Goal: Task Accomplishment & Management: Manage account settings

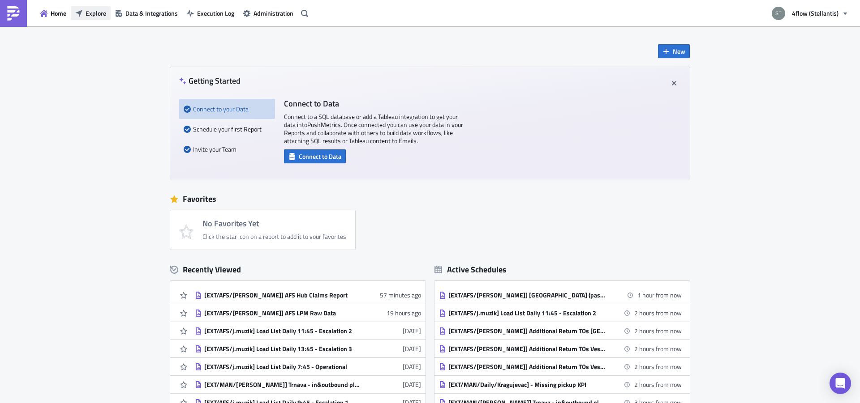
click at [90, 15] on span "Explore" at bounding box center [96, 13] width 21 height 9
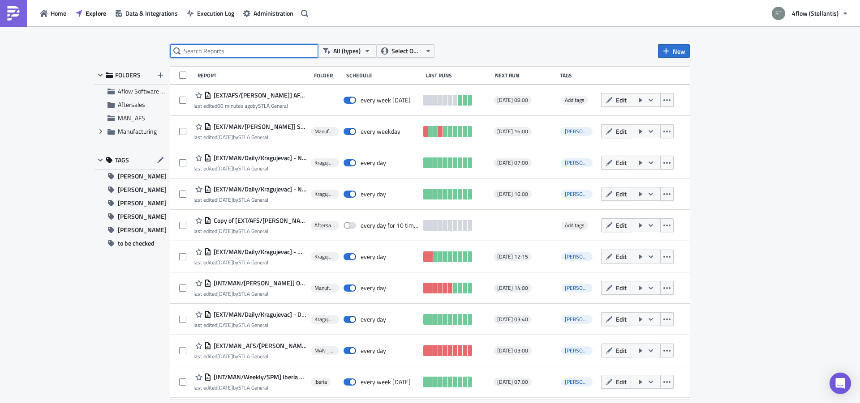
click at [228, 50] on input "text" at bounding box center [244, 50] width 148 height 13
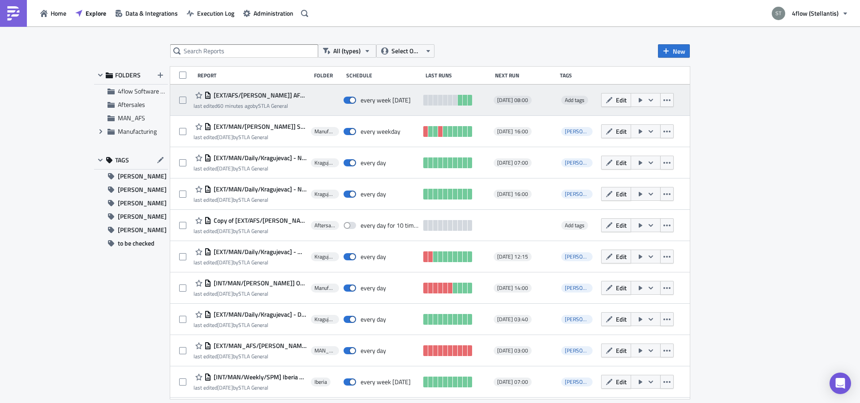
click at [243, 94] on span "[EXT/AFS/[PERSON_NAME]] AFS Hub Claims Report" at bounding box center [258, 95] width 95 height 8
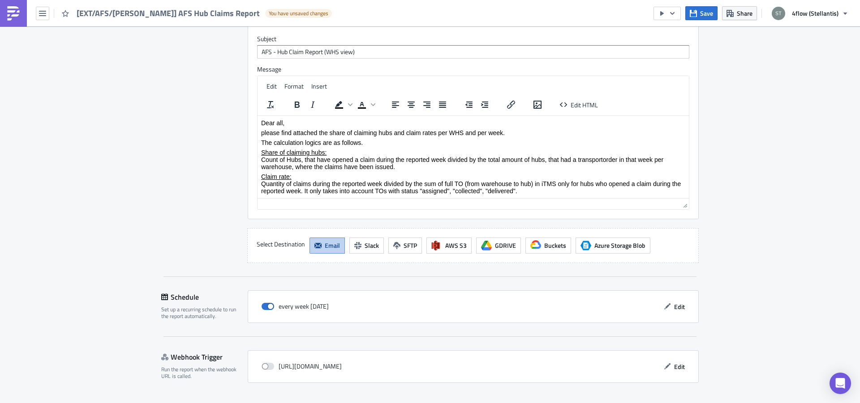
scroll to position [865, 0]
click at [654, 403] on button "Save & Exit" at bounding box center [674, 411] width 50 height 14
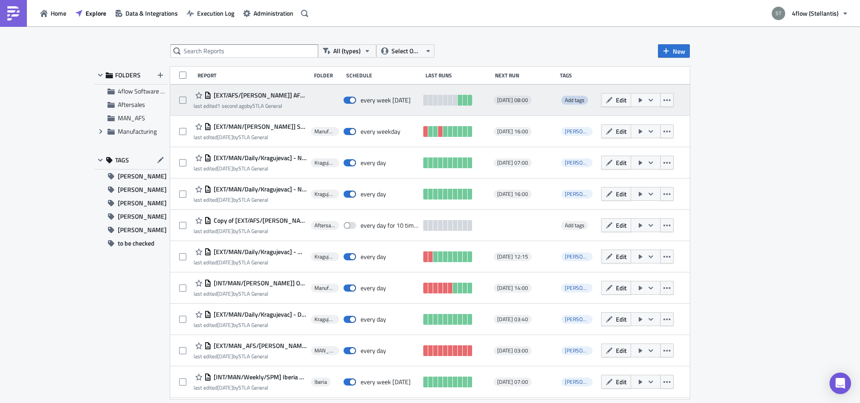
click at [567, 103] on span "Add tags" at bounding box center [575, 100] width 20 height 9
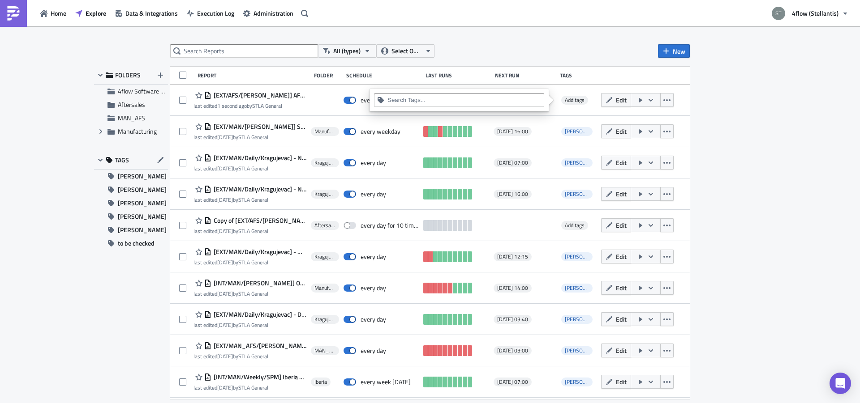
click at [458, 98] on input at bounding box center [464, 100] width 154 height 9
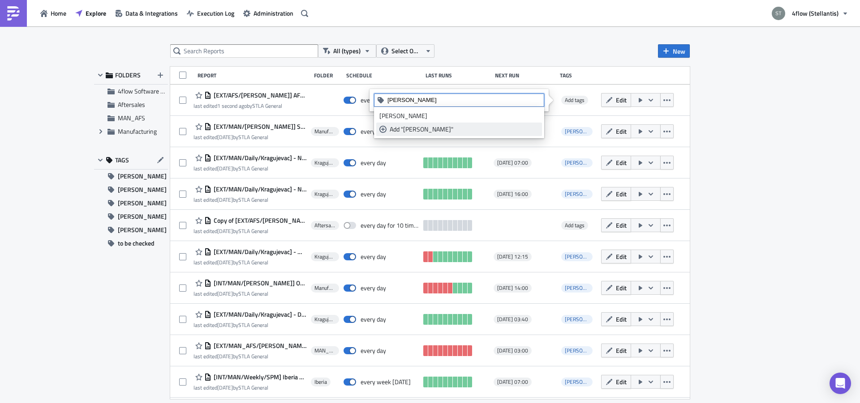
type input "[PERSON_NAME]"
click at [435, 134] on link "Add "[PERSON_NAME]"" at bounding box center [459, 129] width 166 height 13
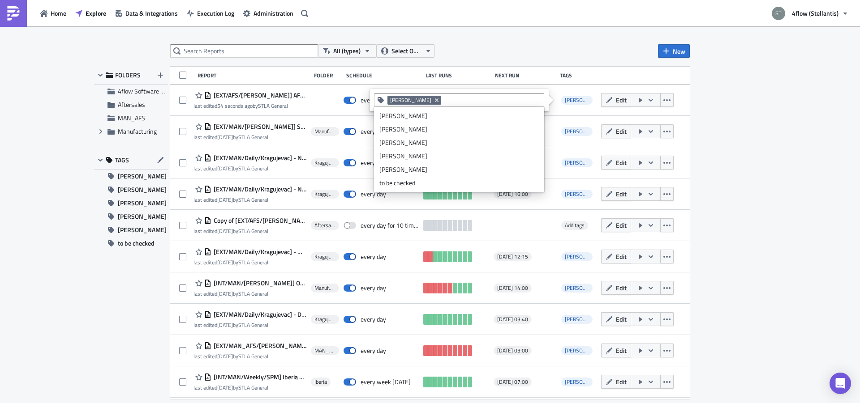
click at [756, 145] on div "All (types) Select Owner New FOLDERS 4flow Software KAM Aftersales MAN_AFS Expa…" at bounding box center [430, 215] width 860 height 378
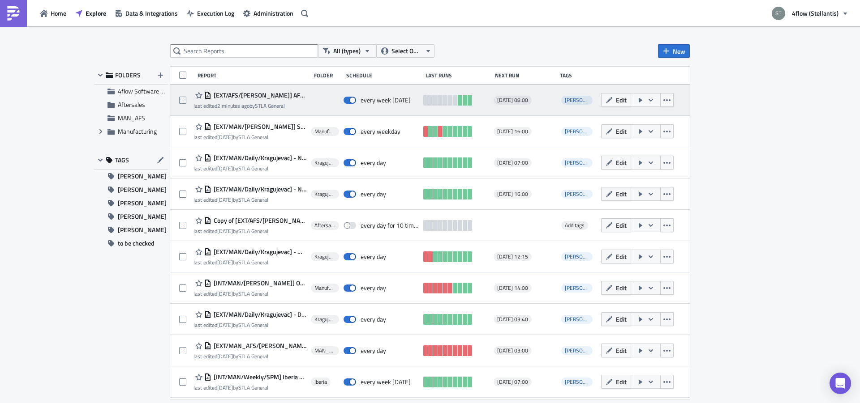
click at [271, 96] on span "[EXT/AFS/[PERSON_NAME]] AFS Hub Claims Report" at bounding box center [258, 95] width 95 height 8
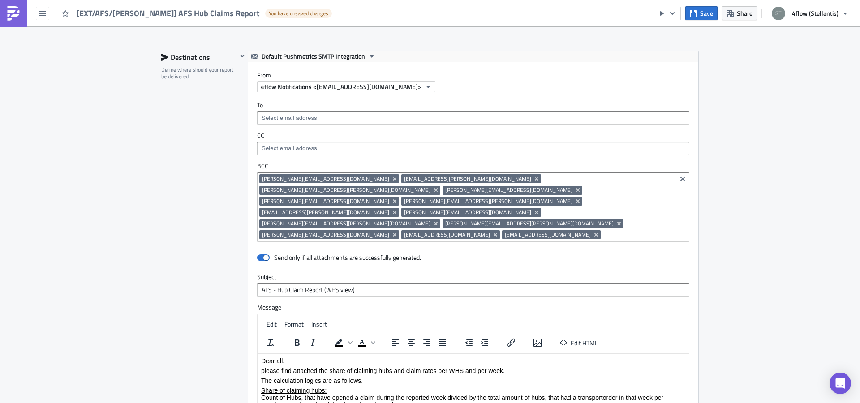
scroll to position [677, 0]
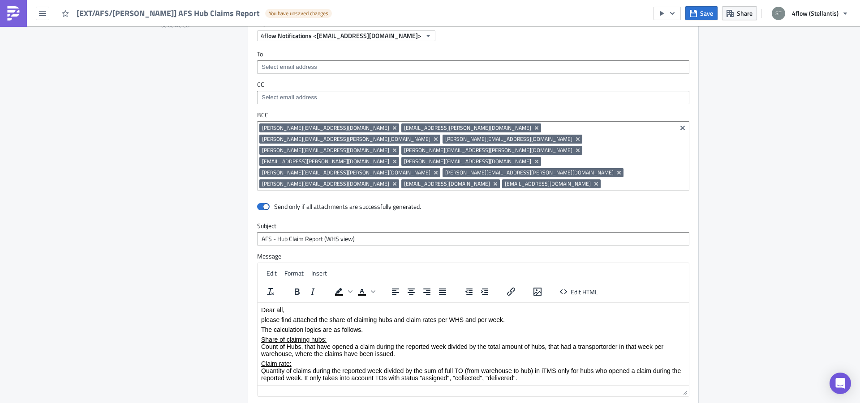
click at [603, 180] on input at bounding box center [638, 184] width 71 height 9
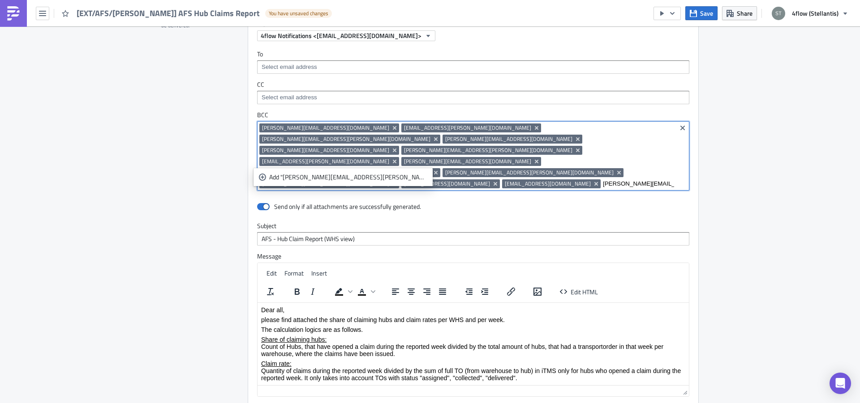
type input "[PERSON_NAME][EMAIL_ADDRESS][PERSON_NAME][DOMAIN_NAME]"
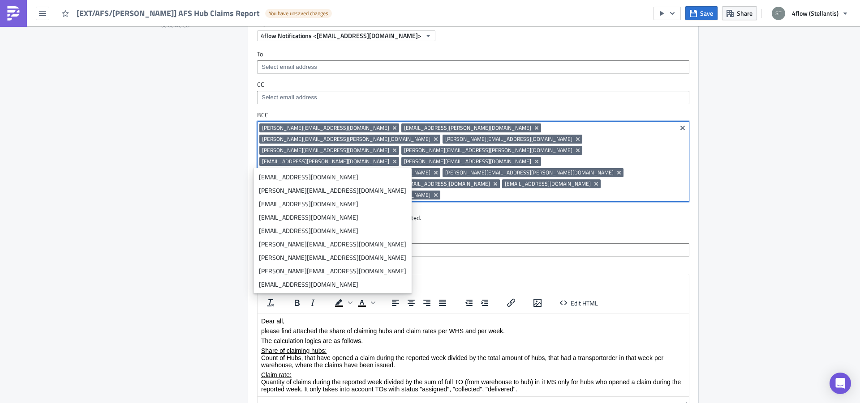
click at [442, 191] on input at bounding box center [557, 195] width 231 height 9
paste input "[EMAIL_ADDRESS][DOMAIN_NAME]"
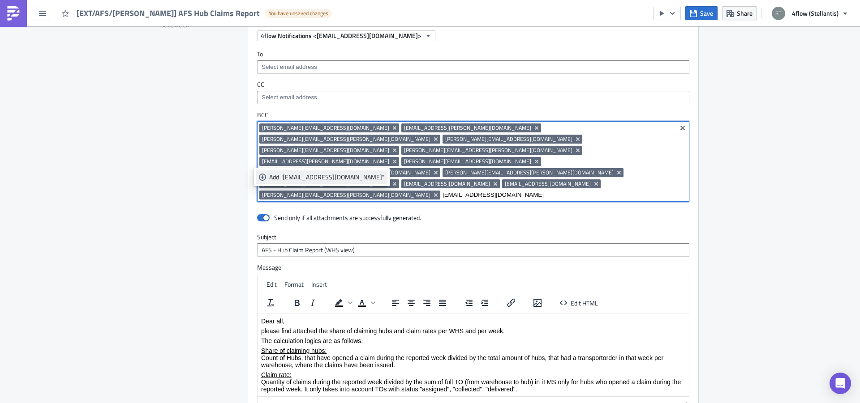
type input "[EMAIL_ADDRESS][DOMAIN_NAME]"
click at [338, 180] on div "Add "[EMAIL_ADDRESS][DOMAIN_NAME]"" at bounding box center [326, 177] width 115 height 9
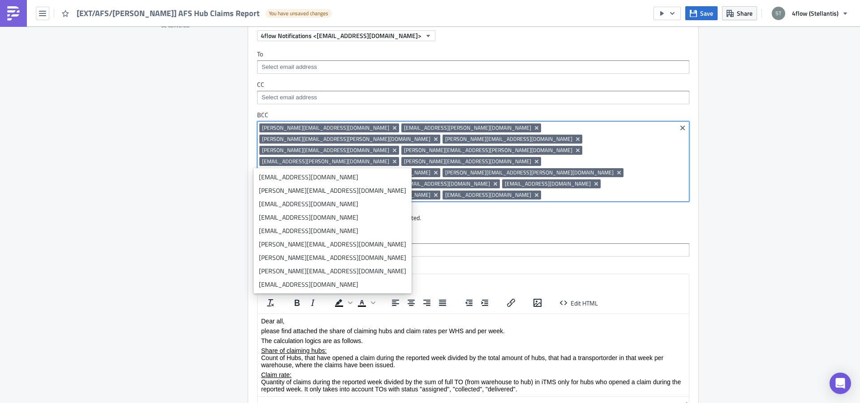
click at [543, 191] on input at bounding box center [608, 195] width 131 height 9
paste input "[PERSON_NAME][EMAIL_ADDRESS][PERSON_NAME][DOMAIN_NAME]"
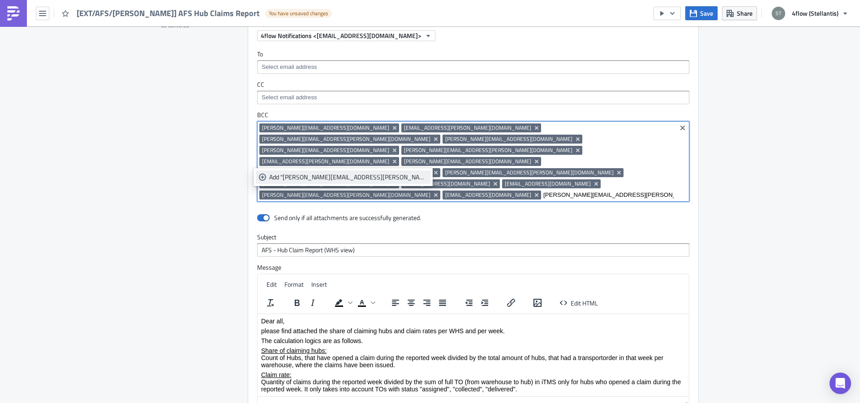
type input "[PERSON_NAME][EMAIL_ADDRESS][PERSON_NAME][DOMAIN_NAME]"
click at [320, 174] on div "Add "[PERSON_NAME][EMAIL_ADDRESS][PERSON_NAME][DOMAIN_NAME]"" at bounding box center [348, 177] width 158 height 9
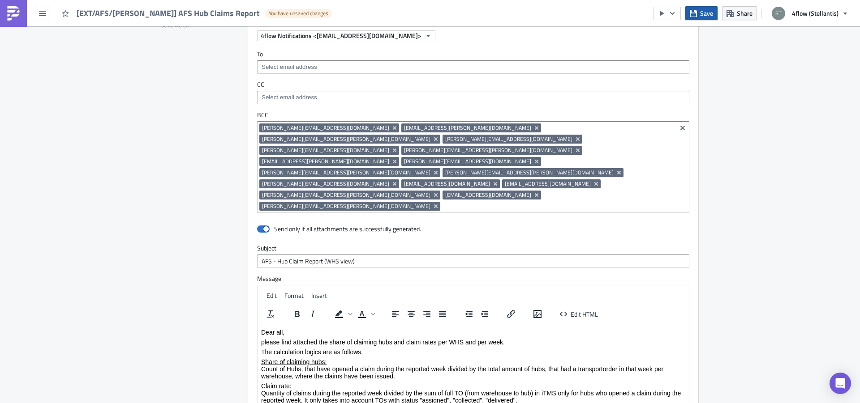
click at [706, 16] on span "Save" at bounding box center [706, 13] width 13 height 9
click at [706, 12] on span "Save" at bounding box center [706, 13] width 13 height 9
click at [504, 202] on input at bounding box center [557, 206] width 231 height 9
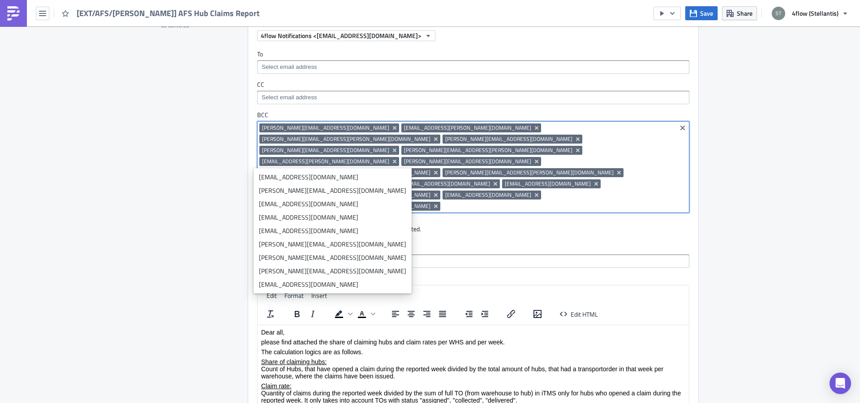
paste input "mailto:[PERSON_NAME][EMAIL_ADDRESS][DOMAIN_NAME]"
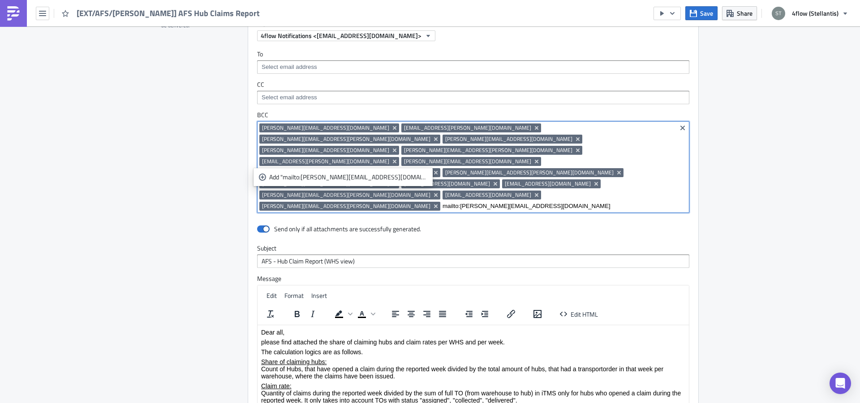
click at [518, 202] on input "mailto:[PERSON_NAME][EMAIL_ADDRESS][DOMAIN_NAME]" at bounding box center [557, 206] width 231 height 9
click at [598, 202] on input "[PERSON_NAME][EMAIL_ADDRESS][DOMAIN_NAME]" at bounding box center [557, 206] width 231 height 9
type input "[PERSON_NAME][EMAIL_ADDRESS][DOMAIN_NAME]"
click at [324, 180] on div "Add "[EMAIL_ADDRESS][DOMAIN_NAME]"" at bounding box center [326, 177] width 115 height 9
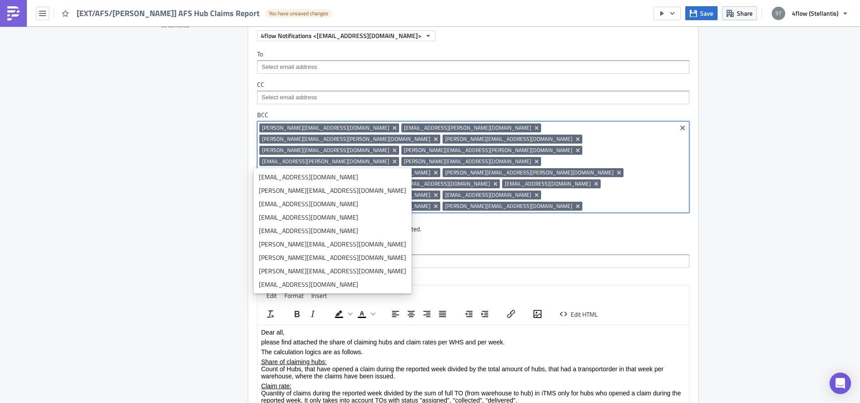
click at [609, 202] on input at bounding box center [629, 206] width 90 height 9
paste input "[PERSON_NAME][EMAIL_ADDRESS][PERSON_NAME][DOMAIN_NAME]"
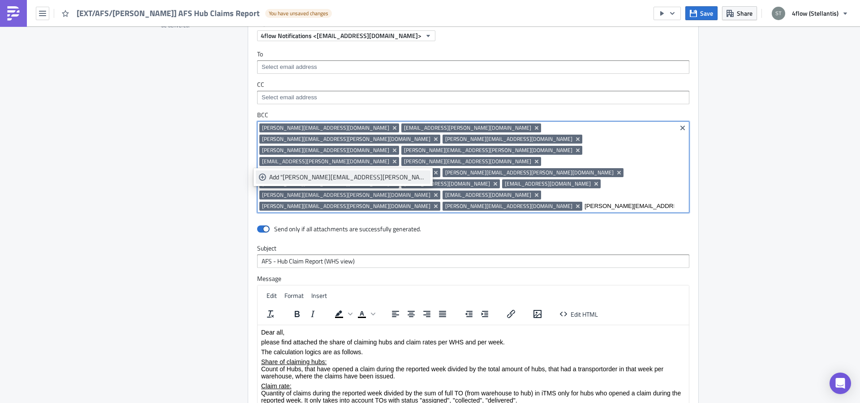
type input "[PERSON_NAME][EMAIL_ADDRESS][PERSON_NAME][DOMAIN_NAME]"
click at [295, 181] on div "Add "[PERSON_NAME][EMAIL_ADDRESS][PERSON_NAME][DOMAIN_NAME]"" at bounding box center [348, 177] width 158 height 9
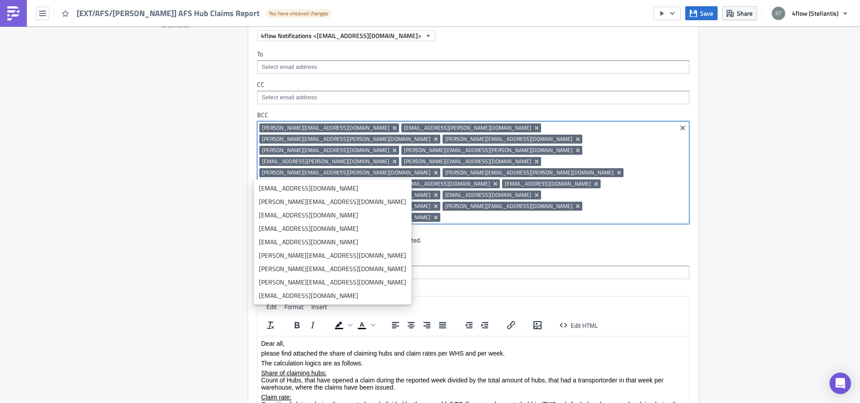
click at [442, 213] on input at bounding box center [557, 217] width 231 height 9
paste input "[PERSON_NAME][EMAIL_ADDRESS][PERSON_NAME][DOMAIN_NAME]"
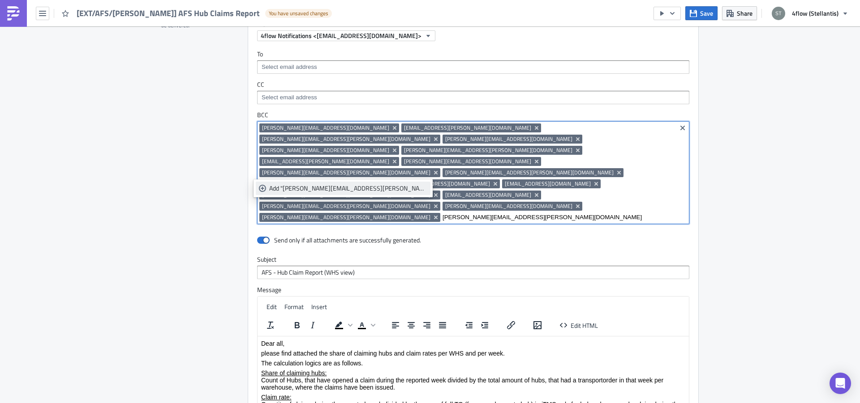
type input "[PERSON_NAME][EMAIL_ADDRESS][PERSON_NAME][DOMAIN_NAME]"
click at [279, 187] on div "Add "[PERSON_NAME][EMAIL_ADDRESS][PERSON_NAME][DOMAIN_NAME]"" at bounding box center [348, 188] width 158 height 9
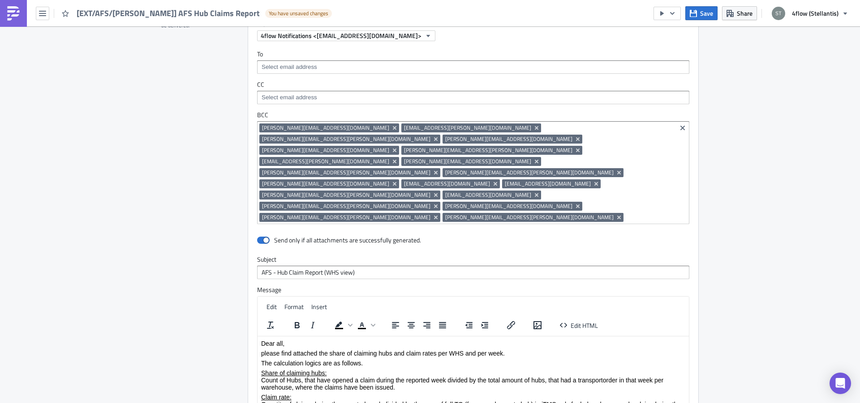
click at [168, 175] on div "Destinations Define where should your report be delivered." at bounding box center [199, 242] width 76 height 484
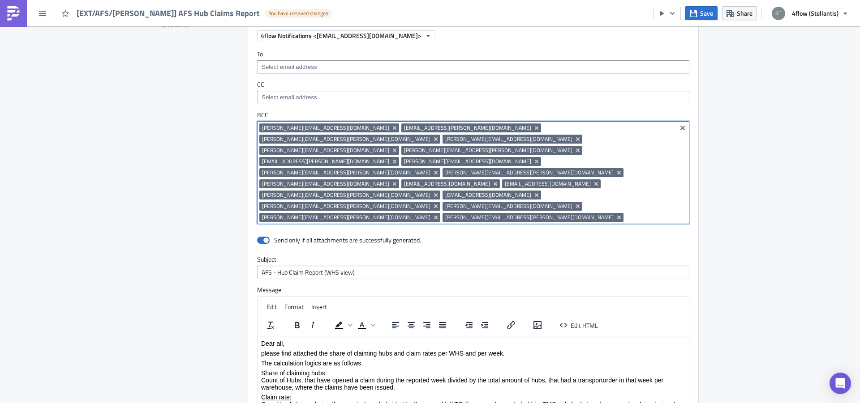
click at [625, 213] on input at bounding box center [649, 217] width 48 height 9
paste input "[EMAIL_ADDRESS][DOMAIN_NAME]"
type input "[EMAIL_ADDRESS][DOMAIN_NAME]"
click at [329, 192] on div "Add "[EMAIL_ADDRESS][DOMAIN_NAME]"" at bounding box center [326, 188] width 115 height 9
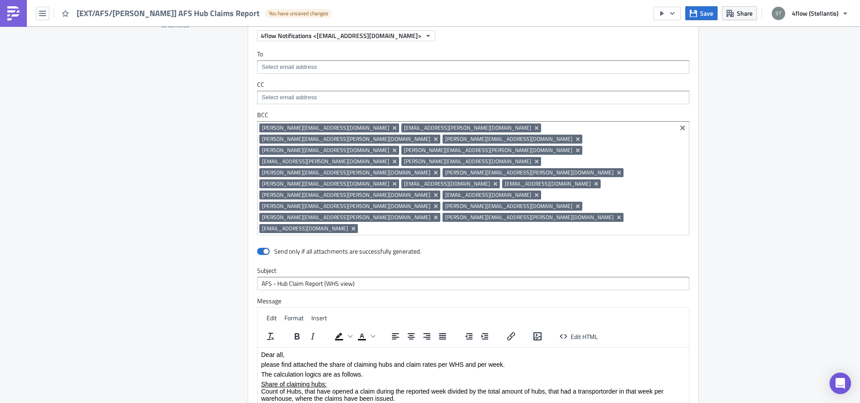
click at [103, 162] on div "Edit " [EXT/AFS/[PERSON_NAME]] AFS Hub Claims Report " Draft Settings Configure…" at bounding box center [430, 4] width 860 height 1311
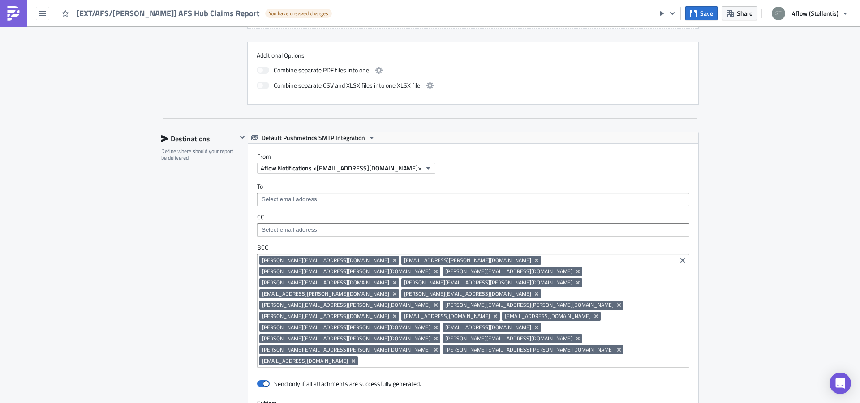
scroll to position [564, 0]
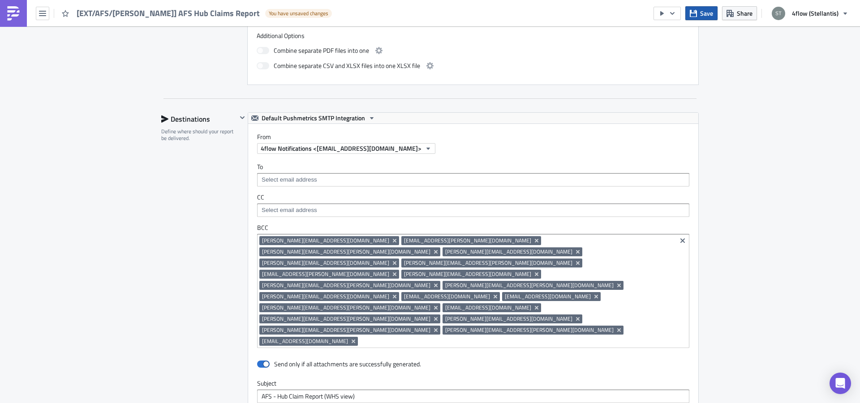
click at [694, 18] on button "Save" at bounding box center [701, 13] width 32 height 14
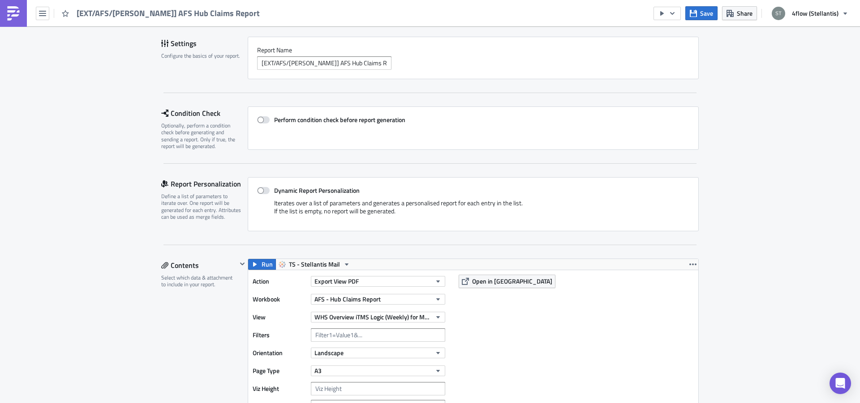
scroll to position [56, 0]
click at [698, 15] on button "Save" at bounding box center [701, 13] width 32 height 14
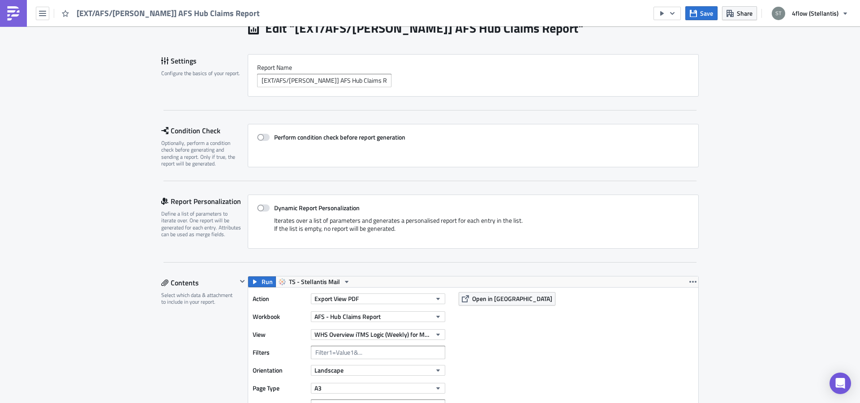
scroll to position [0, 0]
